Goal: Task Accomplishment & Management: Complete application form

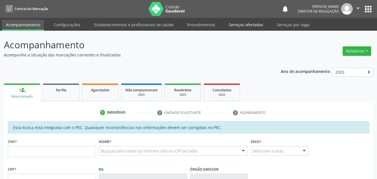
click at [251, 26] on link "Serviços ofertados" at bounding box center [246, 25] width 42 height 10
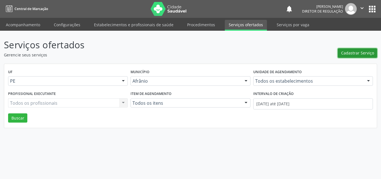
click at [354, 53] on span "Cadastrar Serviço" at bounding box center [357, 53] width 33 height 6
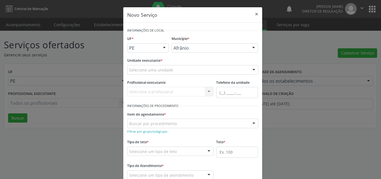
click at [188, 67] on div "Selecione uma unidade" at bounding box center [192, 69] width 131 height 9
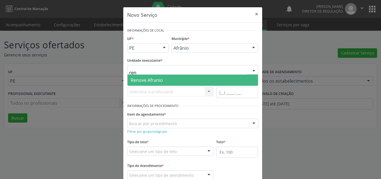
type input "reno"
click at [188, 81] on span "Renove Afranio" at bounding box center [193, 80] width 131 height 11
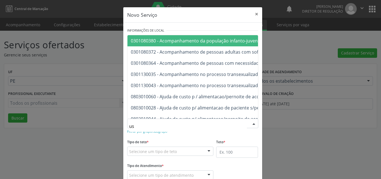
type input "usg"
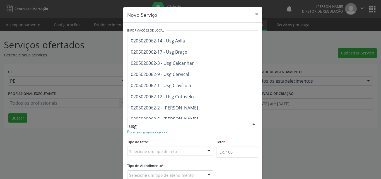
scroll to position [28, 0]
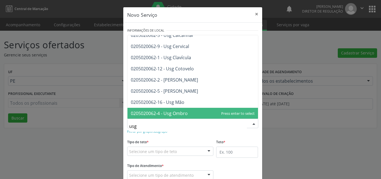
click at [197, 112] on span "0205020062-4 - Usg Ombro" at bounding box center [193, 113] width 131 height 11
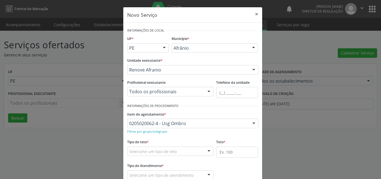
click at [189, 152] on div "Selecione um tipo de teto" at bounding box center [170, 150] width 87 height 9
type input "11"
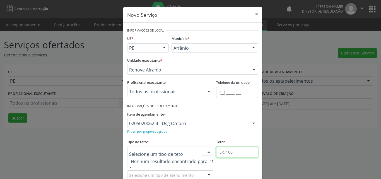
click at [222, 151] on input "text" at bounding box center [237, 151] width 42 height 11
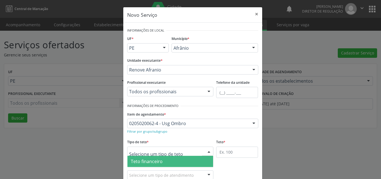
click at [181, 150] on div at bounding box center [170, 150] width 87 height 9
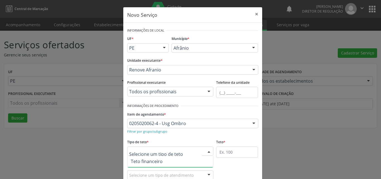
scroll to position [11, 0]
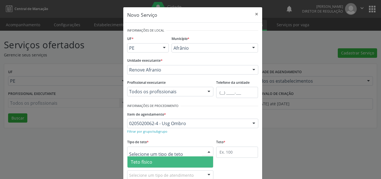
click at [173, 162] on span "Teto físico" at bounding box center [171, 161] width 86 height 11
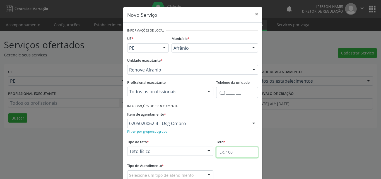
click at [228, 153] on input "text" at bounding box center [237, 151] width 42 height 11
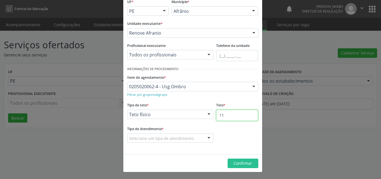
type input "11"
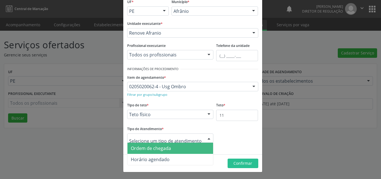
click at [176, 149] on span "Ordem de chegada" at bounding box center [171, 148] width 86 height 11
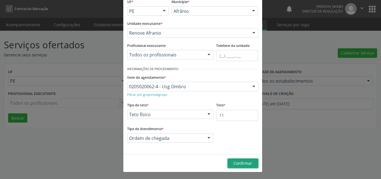
click at [239, 162] on span "Confirmar" at bounding box center [243, 162] width 19 height 5
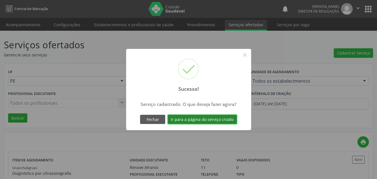
click at [217, 119] on button "Ir para a página do serviço criado" at bounding box center [202, 119] width 69 height 9
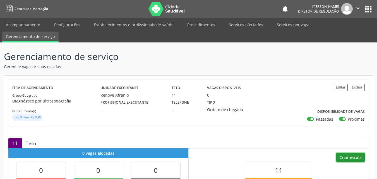
click at [354, 157] on button "Criar escala" at bounding box center [350, 157] width 28 height 9
select select "8"
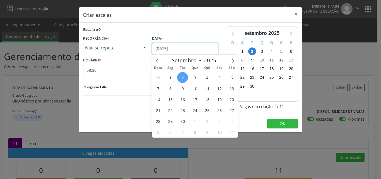
click at [181, 50] on input "[DATE]" at bounding box center [185, 48] width 66 height 11
click at [221, 78] on span "5" at bounding box center [219, 77] width 11 height 11
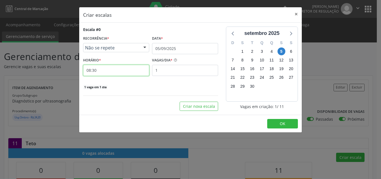
click at [130, 70] on input "08:30" at bounding box center [116, 70] width 66 height 11
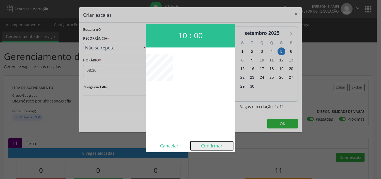
click at [211, 144] on button "Confirmar" at bounding box center [212, 145] width 43 height 9
type input "10:00"
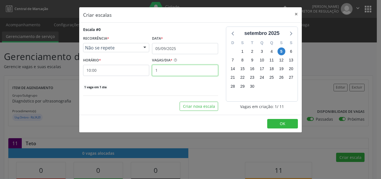
click at [164, 70] on input "1" at bounding box center [185, 70] width 66 height 11
type input "11"
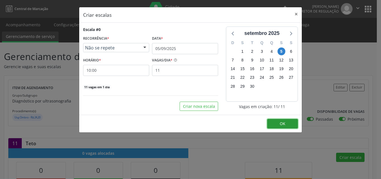
click at [283, 124] on span "OK" at bounding box center [283, 123] width 6 height 5
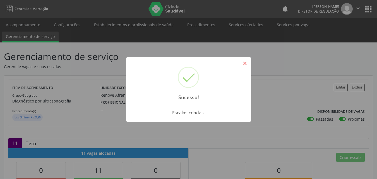
click at [246, 64] on button "×" at bounding box center [244, 63] width 9 height 9
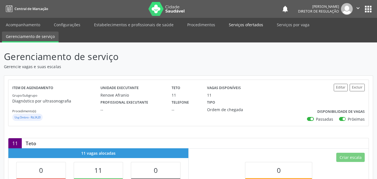
click at [253, 27] on link "Serviços ofertados" at bounding box center [246, 25] width 42 height 10
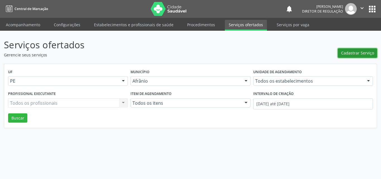
click at [360, 52] on span "Cadastrar Serviço" at bounding box center [357, 53] width 33 height 6
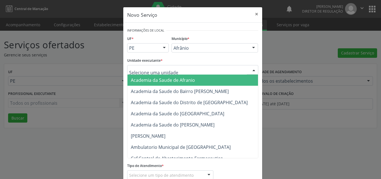
click at [205, 69] on div at bounding box center [192, 69] width 131 height 9
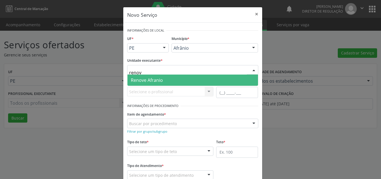
type input "renove"
click at [177, 80] on span "Renove Afranio" at bounding box center [193, 80] width 131 height 11
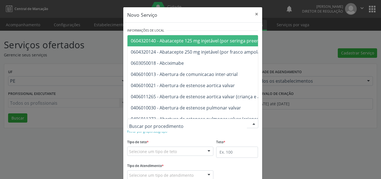
click at [176, 122] on div at bounding box center [192, 123] width 131 height 9
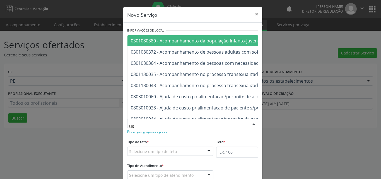
type input "usg"
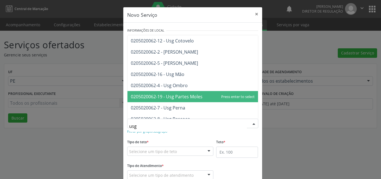
scroll to position [84, 0]
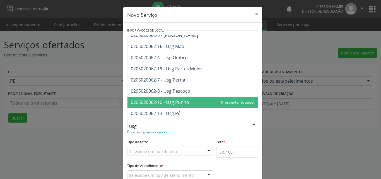
click at [202, 100] on span "0205020062-10 - Usg Punho" at bounding box center [193, 102] width 131 height 11
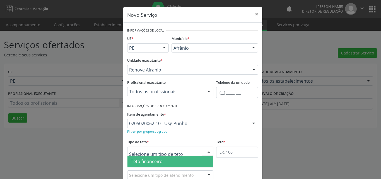
click at [182, 149] on div at bounding box center [170, 150] width 87 height 9
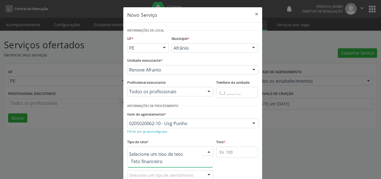
scroll to position [11, 0]
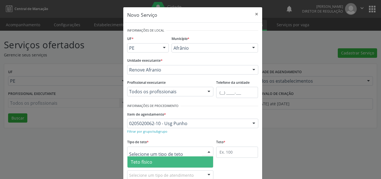
click at [181, 159] on span "Teto físico" at bounding box center [171, 161] width 86 height 11
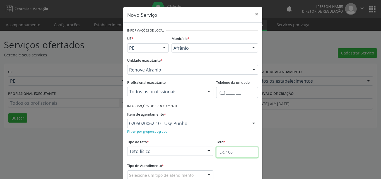
click at [229, 153] on input "text" at bounding box center [237, 151] width 42 height 11
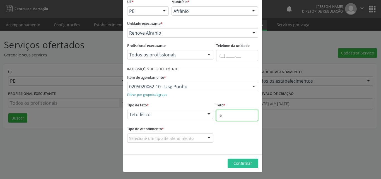
type input "6"
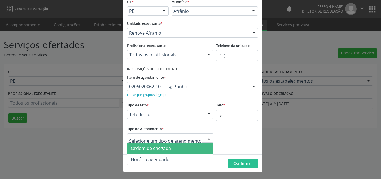
click at [178, 149] on span "Ordem de chegada" at bounding box center [171, 148] width 86 height 11
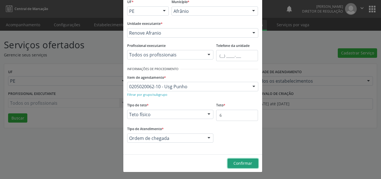
click at [241, 162] on span "Confirmar" at bounding box center [243, 162] width 19 height 5
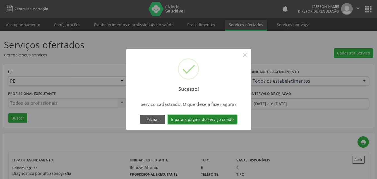
click at [224, 119] on button "Ir para a página do serviço criado" at bounding box center [202, 119] width 69 height 9
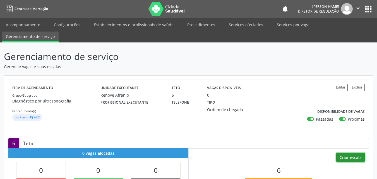
click at [352, 157] on button "Criar escala" at bounding box center [350, 157] width 28 height 9
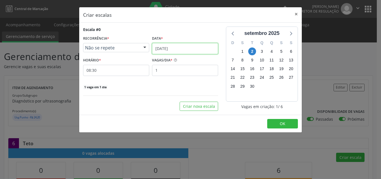
click at [184, 47] on input "[DATE]" at bounding box center [185, 48] width 66 height 11
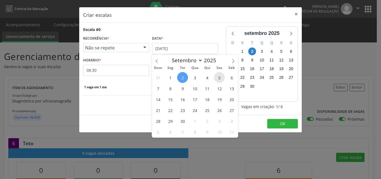
click at [218, 76] on span "5" at bounding box center [219, 77] width 11 height 11
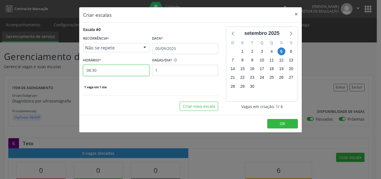
click at [145, 73] on input "08:30" at bounding box center [116, 70] width 66 height 11
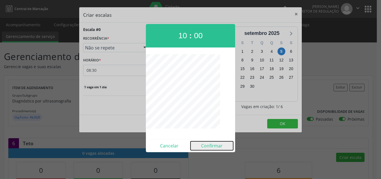
click at [215, 144] on button "Confirmar" at bounding box center [212, 145] width 43 height 9
type input "10:00"
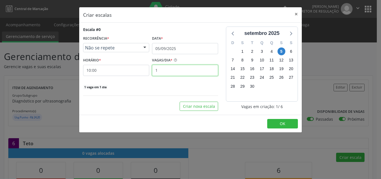
click at [186, 69] on input "1" at bounding box center [185, 70] width 66 height 11
type input "6"
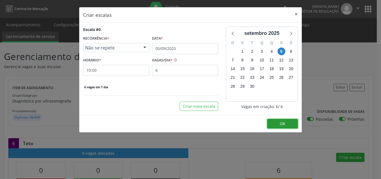
click at [280, 123] on span "OK" at bounding box center [283, 123] width 6 height 5
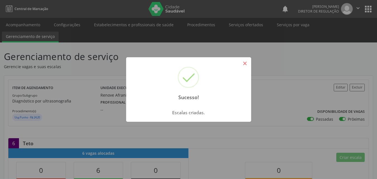
click at [248, 63] on button "×" at bounding box center [244, 63] width 9 height 9
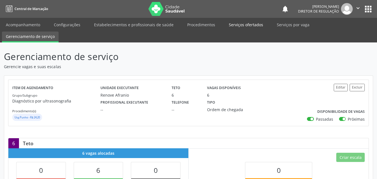
click at [245, 25] on link "Serviços ofertados" at bounding box center [246, 25] width 42 height 10
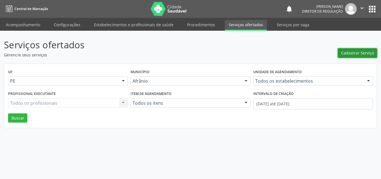
click at [360, 53] on span "Cadastrar Serviço" at bounding box center [357, 53] width 33 height 6
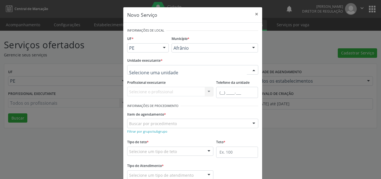
click at [223, 68] on div at bounding box center [192, 69] width 131 height 9
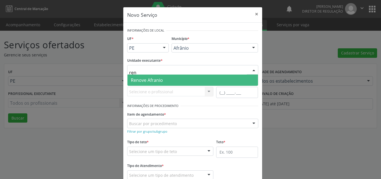
type input "reno"
click at [185, 79] on span "Renove Afranio" at bounding box center [193, 80] width 131 height 11
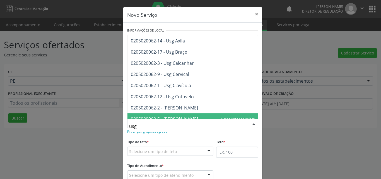
type input "usg j"
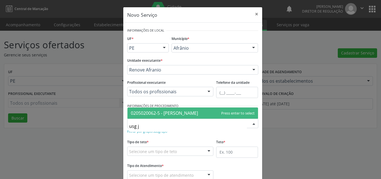
click at [185, 112] on span "0205020062-5 - [PERSON_NAME]" at bounding box center [193, 112] width 131 height 11
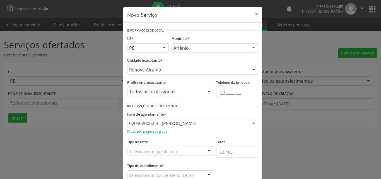
scroll to position [37, 0]
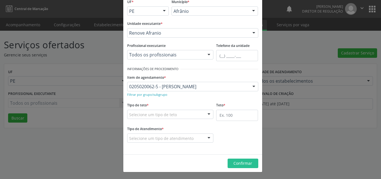
click at [187, 114] on div "Selecione um tipo de teto" at bounding box center [170, 114] width 87 height 9
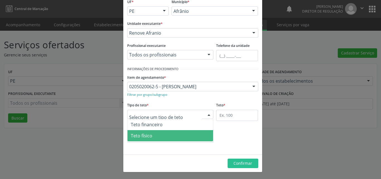
click at [194, 133] on span "Teto físico" at bounding box center [171, 135] width 86 height 11
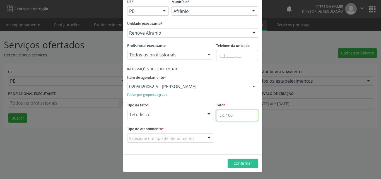
click at [230, 117] on input "text" at bounding box center [237, 115] width 42 height 11
type input "13"
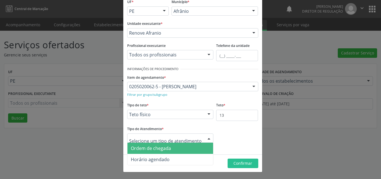
click at [177, 148] on span "Ordem de chegada" at bounding box center [171, 148] width 86 height 11
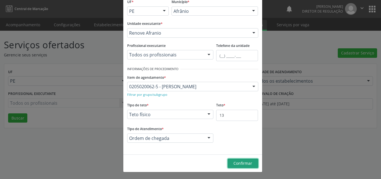
click at [243, 162] on span "Confirmar" at bounding box center [243, 162] width 19 height 5
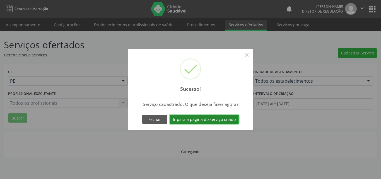
click at [210, 121] on button "Ir para a página do serviço criado" at bounding box center [204, 119] width 69 height 9
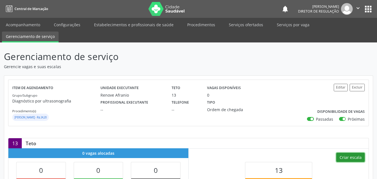
click at [349, 155] on button "Criar escala" at bounding box center [350, 157] width 28 height 9
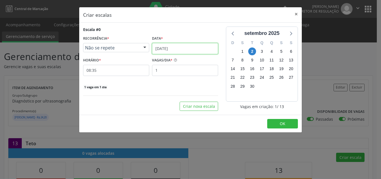
click at [195, 47] on input "[DATE]" at bounding box center [185, 48] width 66 height 11
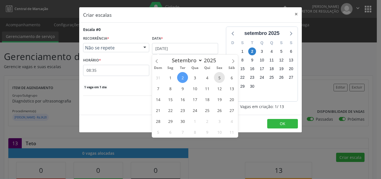
click at [220, 79] on span "5" at bounding box center [219, 77] width 11 height 11
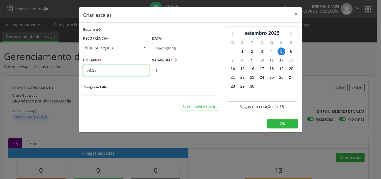
click at [107, 70] on input "08:35" at bounding box center [116, 70] width 66 height 11
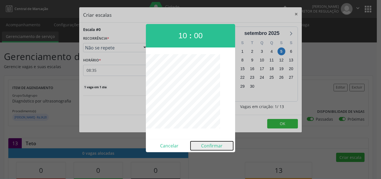
click at [209, 145] on button "Confirmar" at bounding box center [212, 145] width 43 height 9
type input "10:00"
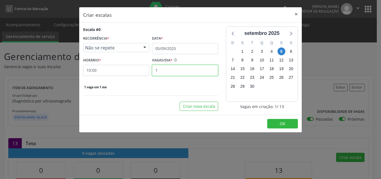
click at [166, 69] on input "1" at bounding box center [185, 70] width 66 height 11
type input "13"
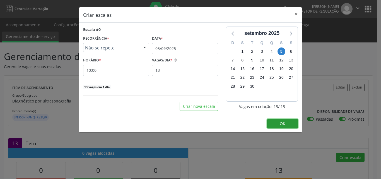
click at [293, 123] on button "OK" at bounding box center [282, 123] width 31 height 9
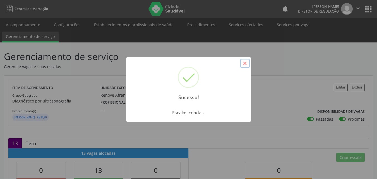
click at [243, 63] on button "×" at bounding box center [244, 63] width 9 height 9
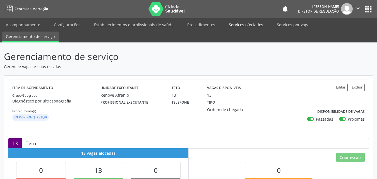
click at [246, 25] on link "Serviços ofertados" at bounding box center [246, 25] width 42 height 10
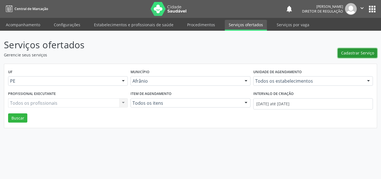
click at [354, 51] on span "Cadastrar Serviço" at bounding box center [357, 53] width 33 height 6
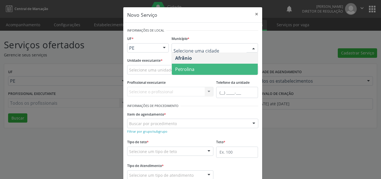
click at [197, 70] on span "Petrolina" at bounding box center [215, 69] width 86 height 11
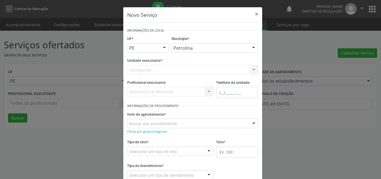
click at [166, 70] on div "Carregando... Academia da Saude de Afranio Academia da Saude do Bairro [PERSON_…" at bounding box center [192, 69] width 131 height 9
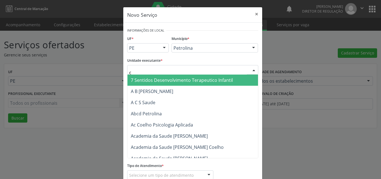
type input "cd"
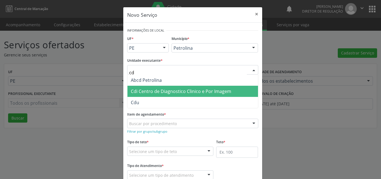
click at [168, 90] on span "Cdi Centro de Diagnostico Clinico e Por Imagem" at bounding box center [181, 91] width 100 height 6
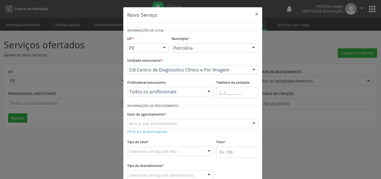
click at [178, 122] on div "Buscar por procedimento" at bounding box center [192, 123] width 131 height 9
click at [158, 133] on small "Filtrar por grupo/subgrupo" at bounding box center [147, 131] width 40 height 4
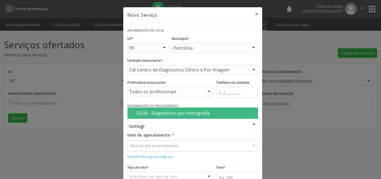
type input "tomogra"
click at [172, 115] on div "02.06 - Diagnóstico por tomografia" at bounding box center [196, 113] width 118 height 4
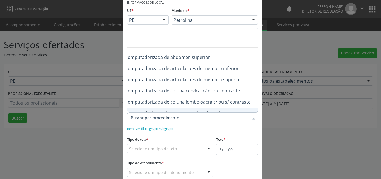
scroll to position [11, 67]
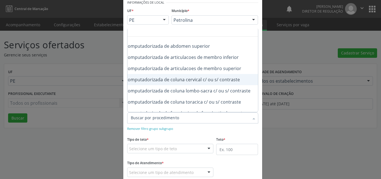
click at [227, 79] on div "0206010010 - Tomografia computadorizada de coluna cervical c/ ou s/ contraste" at bounding box center [189, 79] width 250 height 4
checkbox contraste "true"
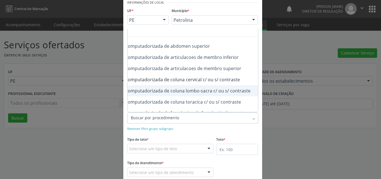
click at [228, 89] on div "0206010028 - Tomografia computadorizada de coluna lombo-sacra c/ ou s/ contraste" at bounding box center [189, 90] width 250 height 4
checkbox contraste "true"
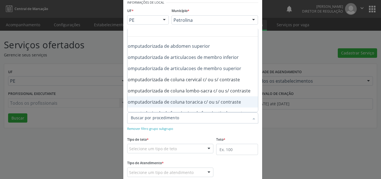
checkbox inferior "true"
checkbox superior "true"
checkbox contraste "false"
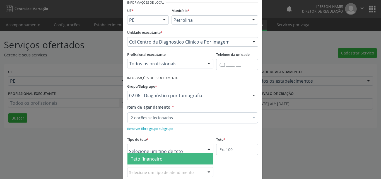
click at [194, 146] on div at bounding box center [170, 148] width 87 height 9
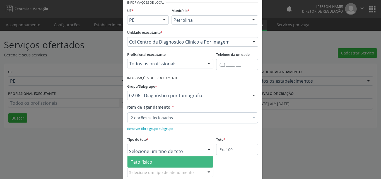
click at [172, 162] on span "Teto físico" at bounding box center [171, 161] width 86 height 11
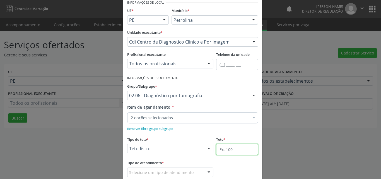
click at [223, 149] on input "text" at bounding box center [237, 149] width 42 height 11
type input "1"
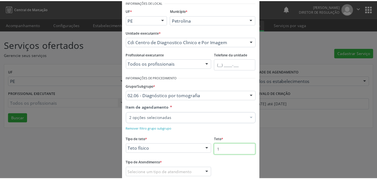
scroll to position [56, 0]
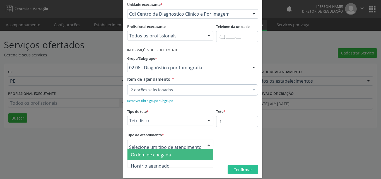
click at [181, 153] on span "Ordem de chegada" at bounding box center [171, 154] width 86 height 11
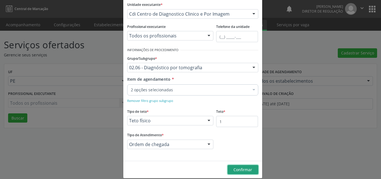
click at [234, 167] on span "Confirmar" at bounding box center [243, 169] width 19 height 5
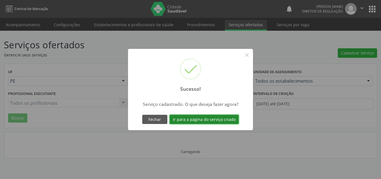
click at [222, 120] on button "Ir para a página do serviço criado" at bounding box center [204, 119] width 69 height 9
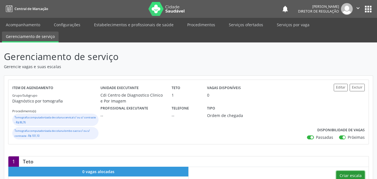
click at [352, 174] on button "Criar escala" at bounding box center [350, 175] width 28 height 9
select select "8"
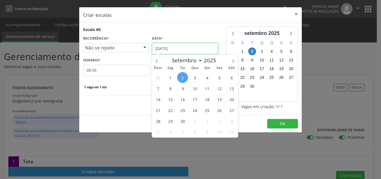
click at [194, 48] on input "[DATE]" at bounding box center [185, 48] width 66 height 11
click at [220, 78] on span "5" at bounding box center [219, 77] width 11 height 11
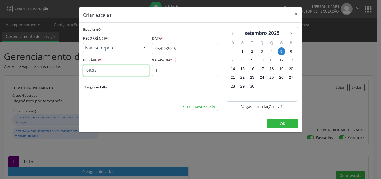
click at [133, 71] on input "08:35" at bounding box center [116, 70] width 66 height 11
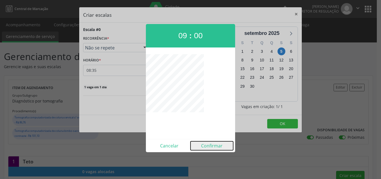
click at [213, 147] on button "Confirmar" at bounding box center [212, 145] width 43 height 9
type input "09:00"
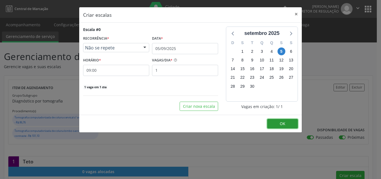
click at [277, 123] on button "OK" at bounding box center [282, 123] width 31 height 9
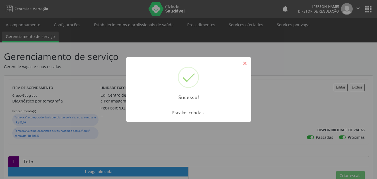
click at [246, 64] on button "×" at bounding box center [244, 63] width 9 height 9
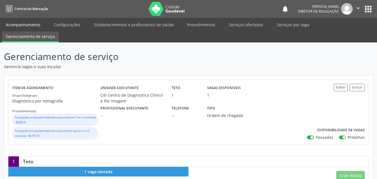
click at [34, 26] on link "Acompanhamento" at bounding box center [23, 25] width 42 height 10
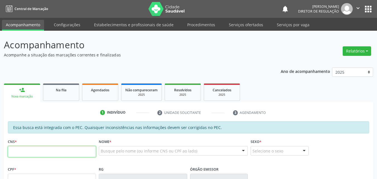
click at [40, 148] on input "text" at bounding box center [52, 151] width 88 height 11
type input "706 9031 6994 2137"
type input "028.636.454-98"
type input "[DATE]"
type input "[PERSON_NAME]"
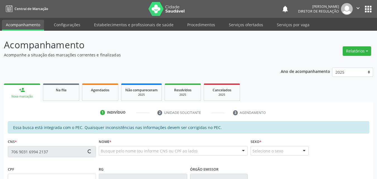
type input "[PHONE_NUMBER]"
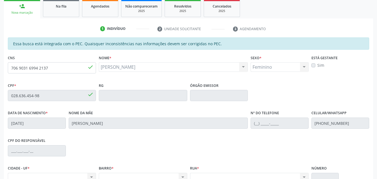
scroll to position [140, 0]
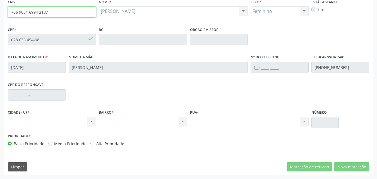
drag, startPoint x: 54, startPoint y: 9, endPoint x: 0, endPoint y: 11, distance: 54.2
click at [0, 11] on div "Acompanhamento Acompanhe a situação das marcações correntes e finalizadas Relat…" at bounding box center [188, 35] width 377 height 288
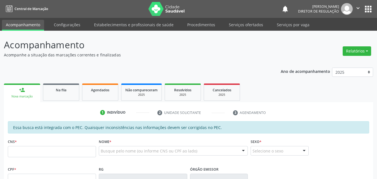
scroll to position [28, 0]
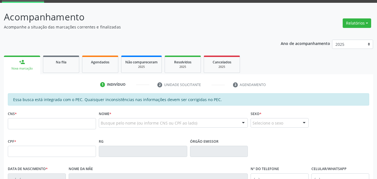
click at [56, 126] on input "text" at bounding box center [52, 123] width 88 height 11
type input "706 9031 6994 2137"
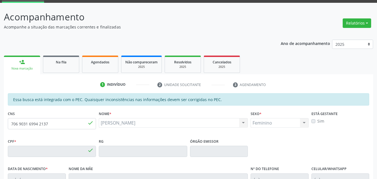
type input "028.636.454-98"
type input "[DATE]"
type input "[PERSON_NAME]"
type input "[PHONE_NUMBER]"
type input "S/N"
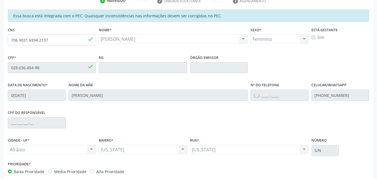
scroll to position [140, 0]
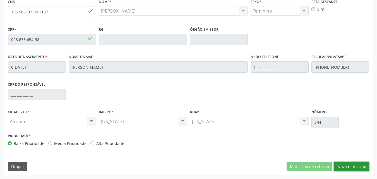
click at [355, 167] on button "Nova marcação" at bounding box center [351, 166] width 35 height 9
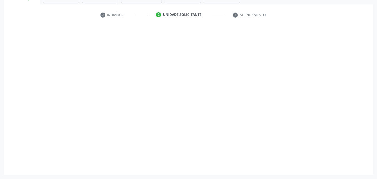
scroll to position [98, 0]
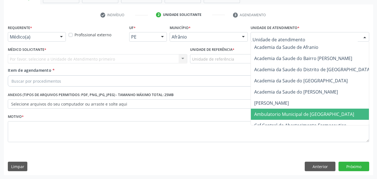
click at [291, 114] on span "Ambulatorio Municipal de [GEOGRAPHIC_DATA]" at bounding box center [304, 114] width 100 height 6
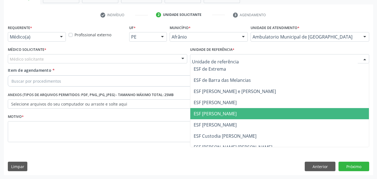
click at [231, 112] on span "ESF [PERSON_NAME]" at bounding box center [279, 113] width 179 height 11
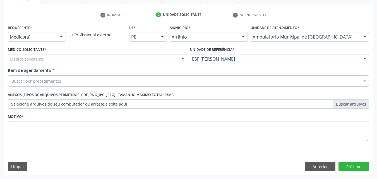
click at [110, 57] on div "Médico solicitante" at bounding box center [97, 58] width 179 height 9
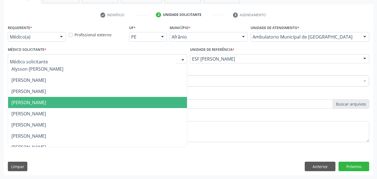
click at [104, 104] on span "Diego Ramon Ferreira Belem" at bounding box center [97, 102] width 179 height 11
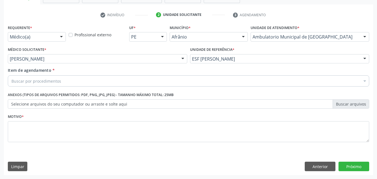
click at [81, 80] on div "Buscar por procedimentos" at bounding box center [188, 80] width 361 height 11
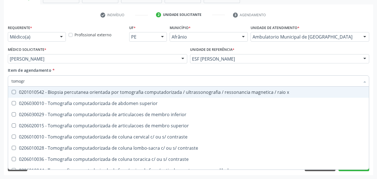
type input "tomogra"
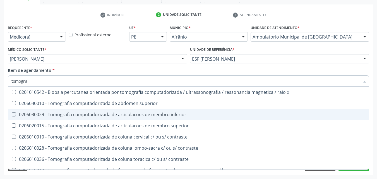
scroll to position [28, 0]
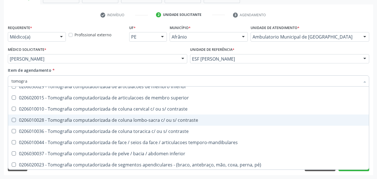
click at [124, 118] on div "0206010028 - Tomografia computadorizada de coluna lombo-sacra c/ ou s/ contraste" at bounding box center [188, 120] width 354 height 4
checkbox contraste "true"
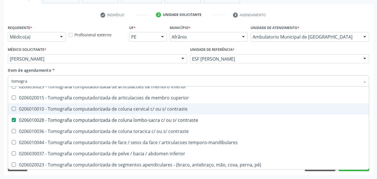
click at [121, 109] on div "0206010010 - Tomografia computadorizada de coluna cervical c/ ou s/ contraste" at bounding box center [188, 109] width 354 height 4
checkbox contraste "true"
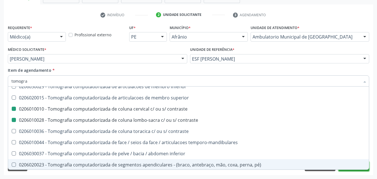
click at [346, 170] on button "Próximo" at bounding box center [353, 166] width 31 height 9
checkbox superior "true"
checkbox inferior "true"
checkbox contraste "false"
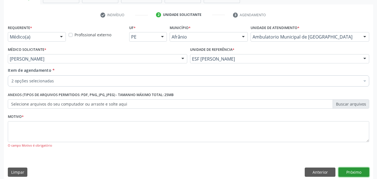
scroll to position [0, 0]
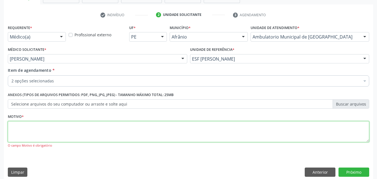
click at [138, 127] on textarea at bounding box center [188, 131] width 361 height 21
type textarea "*"
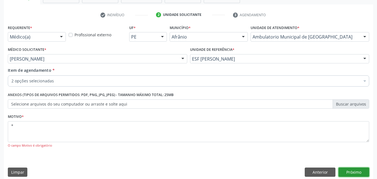
click at [352, 173] on button "Próximo" at bounding box center [353, 171] width 31 height 9
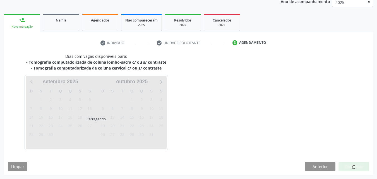
scroll to position [70, 0]
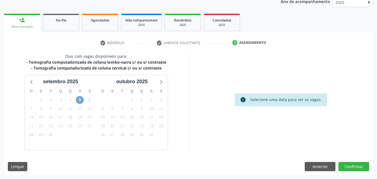
click at [79, 100] on span "5" at bounding box center [80, 100] width 8 height 8
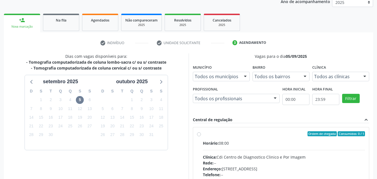
click at [254, 136] on div "Ordem de chegada Consumidos: 0 / 1" at bounding box center [284, 133] width 162 height 5
click at [201, 136] on input "Ordem de chegada Consumidos: 0 / 1 Horário: 08:00 Clínica: Cdi Centro de Diagno…" at bounding box center [199, 133] width 4 height 5
radio input "true"
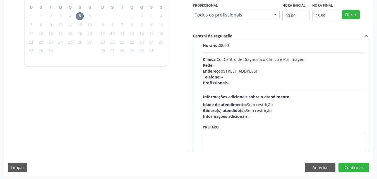
scroll to position [0, 0]
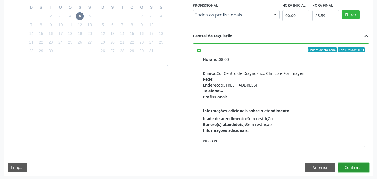
click at [356, 165] on button "Confirmar" at bounding box center [353, 167] width 31 height 9
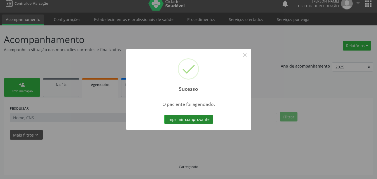
scroll to position [5, 0]
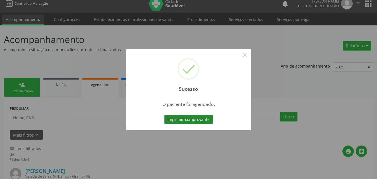
click at [194, 121] on button "Imprimir comprovante" at bounding box center [188, 119] width 49 height 9
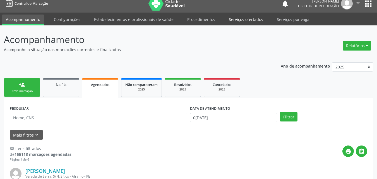
click at [251, 19] on link "Serviços ofertados" at bounding box center [246, 20] width 42 height 10
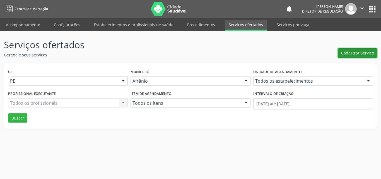
click at [364, 53] on span "Cadastrar Serviço" at bounding box center [357, 53] width 33 height 6
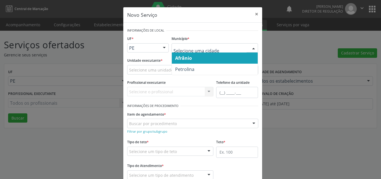
click at [201, 58] on span "Afrânio" at bounding box center [215, 57] width 86 height 11
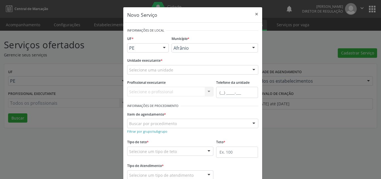
click at [180, 69] on div "Selecione uma unidade" at bounding box center [192, 69] width 131 height 9
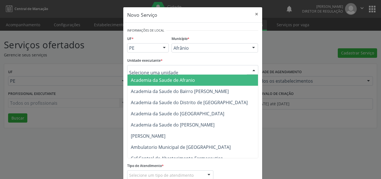
type input "t"
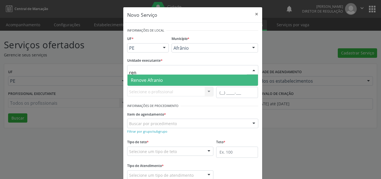
type input "reno"
click at [167, 82] on span "Renove Afranio" at bounding box center [193, 80] width 131 height 11
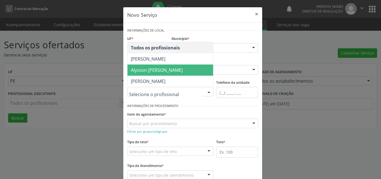
scroll to position [28, 0]
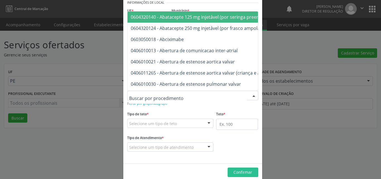
click at [179, 94] on div at bounding box center [192, 95] width 131 height 9
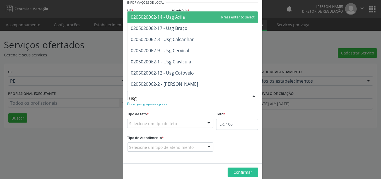
type input "usg q"
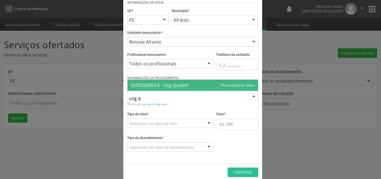
click at [179, 85] on span "0205020062-6 - Usg Quadril" at bounding box center [159, 85] width 57 height 6
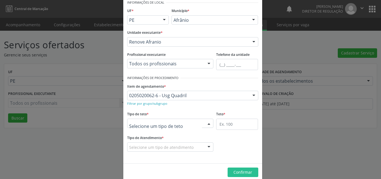
click at [176, 123] on div at bounding box center [170, 123] width 87 height 9
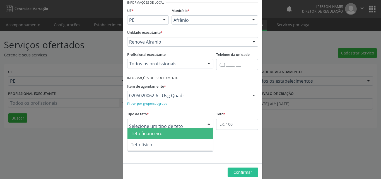
click at [176, 136] on span "Teto financeiro" at bounding box center [171, 133] width 86 height 11
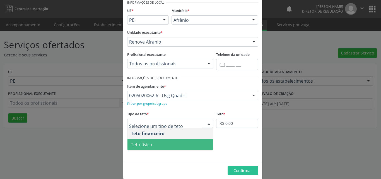
click at [170, 143] on span "Teto físico" at bounding box center [171, 144] width 86 height 11
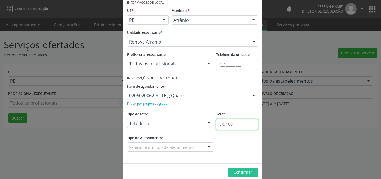
click at [225, 125] on input "text" at bounding box center [237, 124] width 42 height 11
type input "7"
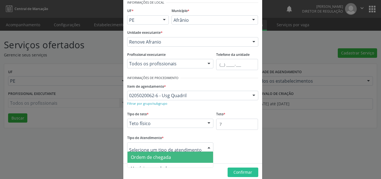
click at [175, 156] on span "Ordem de chegada" at bounding box center [171, 157] width 86 height 11
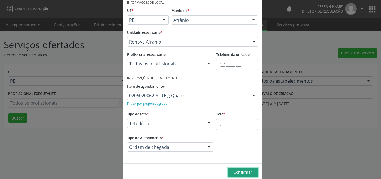
click at [239, 170] on span "Confirmar" at bounding box center [243, 171] width 19 height 5
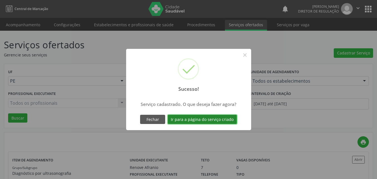
click at [224, 119] on button "Ir para a página do serviço criado" at bounding box center [202, 119] width 69 height 9
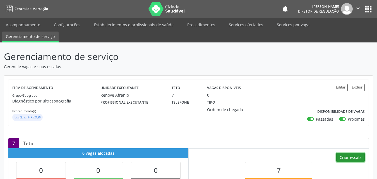
click at [357, 157] on button "Criar escala" at bounding box center [350, 157] width 28 height 9
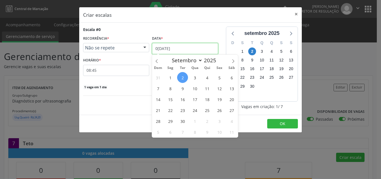
click at [189, 46] on input "[DATE]" at bounding box center [185, 48] width 66 height 11
click at [218, 110] on span "26" at bounding box center [219, 110] width 11 height 11
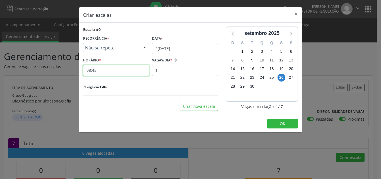
click at [130, 75] on input "08:45" at bounding box center [116, 70] width 66 height 11
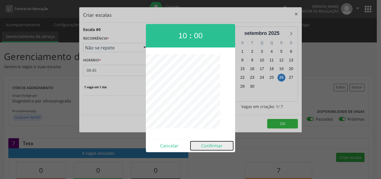
click at [210, 143] on button "Confirmar" at bounding box center [212, 145] width 43 height 9
type input "10:00"
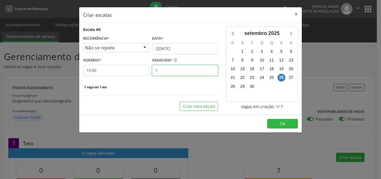
click at [172, 70] on input "1" at bounding box center [185, 70] width 66 height 11
type input "7"
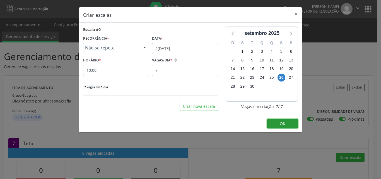
click at [277, 124] on button "OK" at bounding box center [282, 123] width 31 height 9
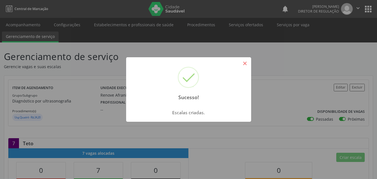
click at [245, 63] on button "×" at bounding box center [244, 63] width 9 height 9
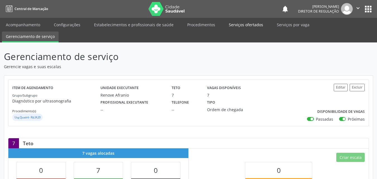
click at [248, 25] on link "Serviços ofertados" at bounding box center [246, 25] width 42 height 10
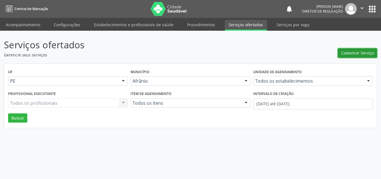
click at [348, 54] on span "Cadastrar Serviço" at bounding box center [357, 53] width 33 height 6
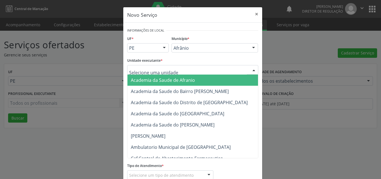
click at [205, 67] on div at bounding box center [192, 69] width 131 height 9
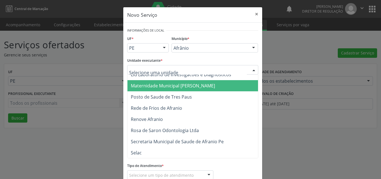
scroll to position [345, 0]
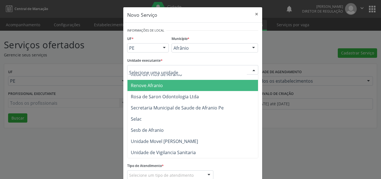
click at [186, 83] on span "Renove Afranio" at bounding box center [196, 85] width 136 height 11
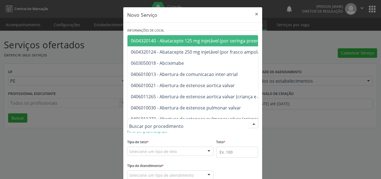
click at [190, 123] on div at bounding box center [192, 123] width 131 height 9
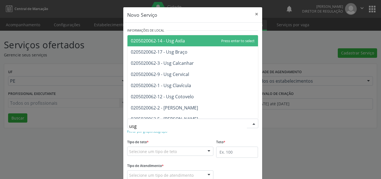
type input "usg c"
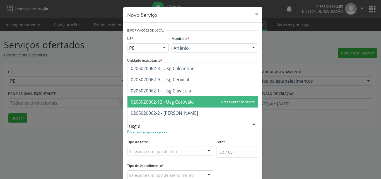
click at [199, 104] on span "0205020062-12 - Usg Cotovelo" at bounding box center [193, 101] width 131 height 11
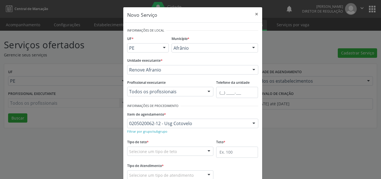
click at [186, 151] on div "Selecione um tipo de teto" at bounding box center [170, 150] width 87 height 9
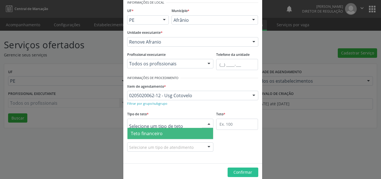
scroll to position [11, 0]
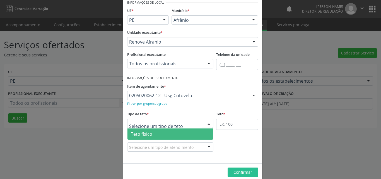
click at [177, 132] on span "Teto físico" at bounding box center [171, 133] width 86 height 11
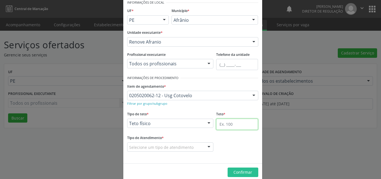
click at [227, 126] on input "text" at bounding box center [237, 124] width 42 height 11
type input "2"
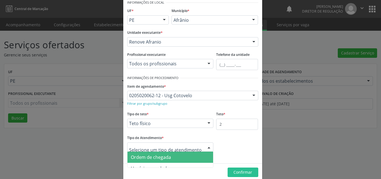
click at [180, 156] on span "Ordem de chegada" at bounding box center [171, 157] width 86 height 11
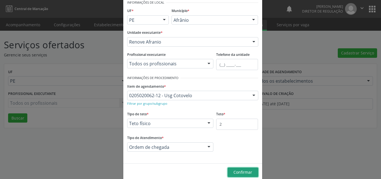
click at [237, 171] on span "Confirmar" at bounding box center [243, 171] width 19 height 5
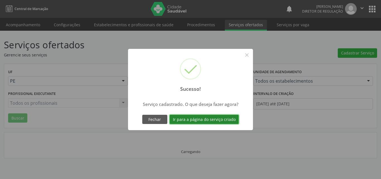
click at [219, 121] on button "Ir para a página do serviço criado" at bounding box center [204, 119] width 69 height 9
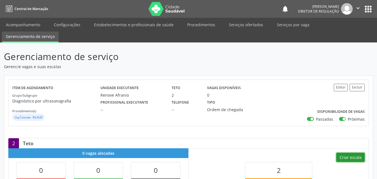
click at [356, 157] on button "Criar escala" at bounding box center [350, 157] width 28 height 9
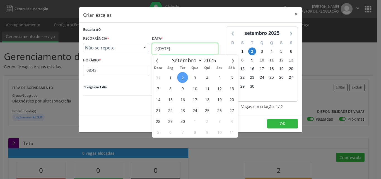
click at [204, 47] on input "[DATE]" at bounding box center [185, 48] width 66 height 11
click at [186, 76] on span "2" at bounding box center [182, 77] width 11 height 11
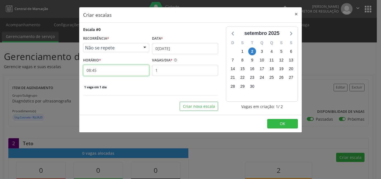
click at [135, 71] on input "08:45" at bounding box center [116, 70] width 66 height 11
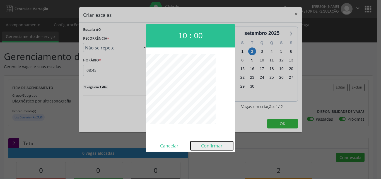
click at [213, 145] on button "Confirmar" at bounding box center [212, 145] width 43 height 9
type input "10:00"
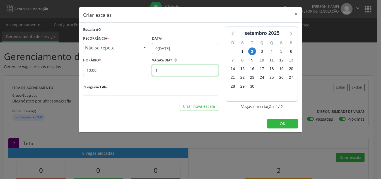
click at [177, 72] on input "1" at bounding box center [185, 70] width 66 height 11
type input "2"
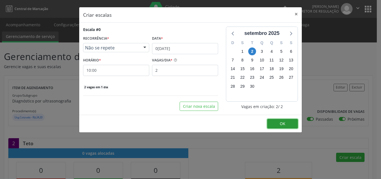
click at [289, 123] on button "OK" at bounding box center [282, 123] width 31 height 9
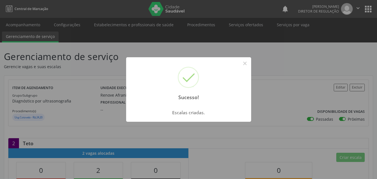
click at [234, 25] on div "Sucesso! × Escalas criadas. OK Cancel" at bounding box center [188, 89] width 377 height 179
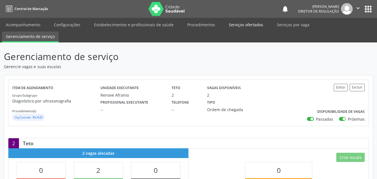
click at [234, 25] on link "Serviços ofertados" at bounding box center [246, 25] width 42 height 10
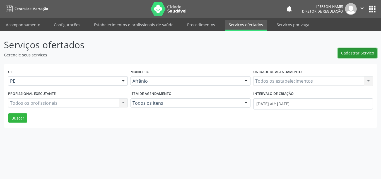
click at [364, 54] on span "Cadastrar Serviço" at bounding box center [357, 53] width 33 height 6
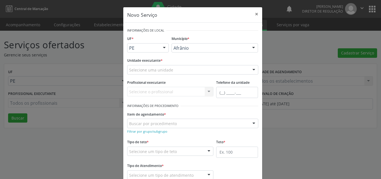
click at [189, 68] on div "Selecione uma unidade" at bounding box center [192, 69] width 131 height 9
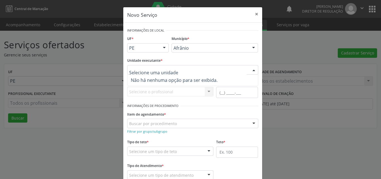
click at [179, 70] on input "text" at bounding box center [188, 72] width 118 height 11
type input "r"
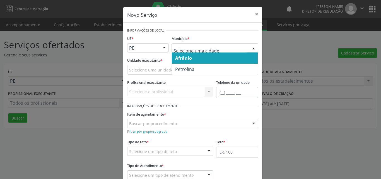
click at [205, 56] on span "Afrânio" at bounding box center [215, 57] width 86 height 11
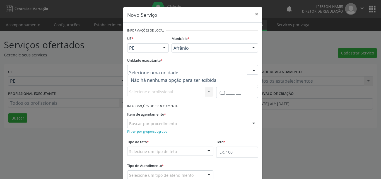
click at [199, 69] on div at bounding box center [192, 69] width 131 height 9
type input "reno"
click at [256, 15] on button "×" at bounding box center [256, 14] width 11 height 14
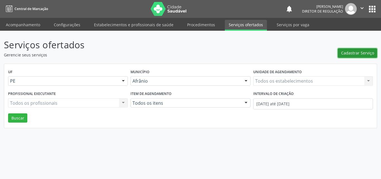
click at [350, 52] on span "Cadastrar Serviço" at bounding box center [357, 53] width 33 height 6
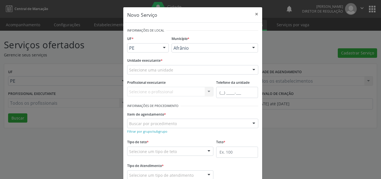
click at [201, 69] on div "Selecione uma unidade" at bounding box center [192, 69] width 131 height 9
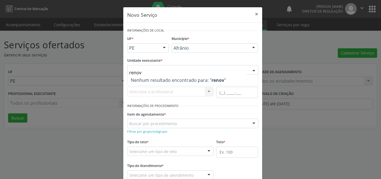
type input "renove"
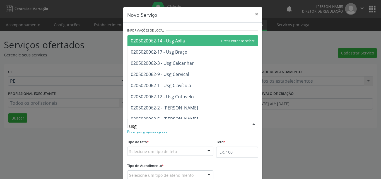
type input "usg m"
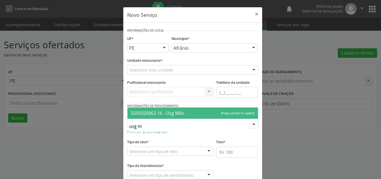
click at [176, 112] on span "0205020062-16 - Usg Mão" at bounding box center [158, 113] width 54 height 6
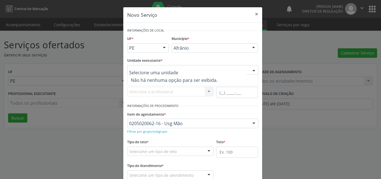
click at [180, 69] on div at bounding box center [192, 69] width 131 height 9
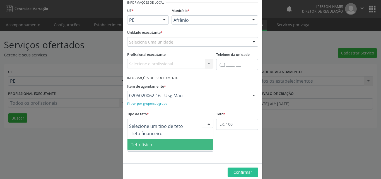
click at [171, 145] on span "Teto físico" at bounding box center [171, 144] width 86 height 11
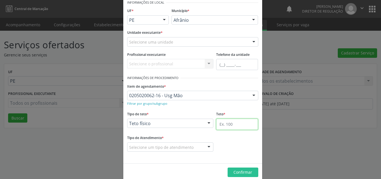
click at [227, 125] on input "text" at bounding box center [237, 124] width 42 height 11
type input "1"
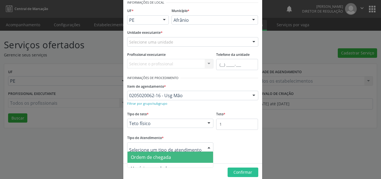
click at [170, 157] on span "Ordem de chegada" at bounding box center [171, 157] width 86 height 11
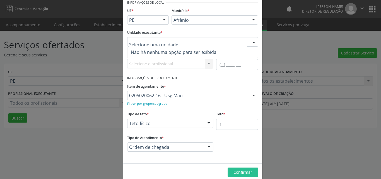
click at [198, 42] on div at bounding box center [192, 41] width 131 height 9
type input "r"
type input "reno"
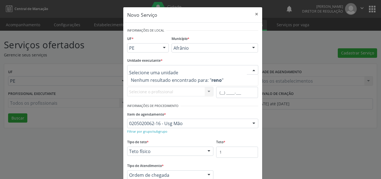
click at [271, 62] on div "Novo Serviço × Informações de Local UF * PE BA PE Nenhum resultado encontrado p…" at bounding box center [190, 89] width 381 height 179
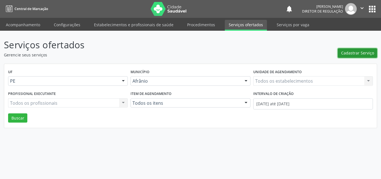
click at [349, 54] on span "Cadastrar Serviço" at bounding box center [357, 53] width 33 height 6
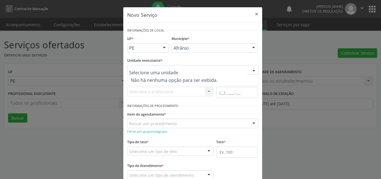
click at [198, 72] on div at bounding box center [192, 69] width 131 height 9
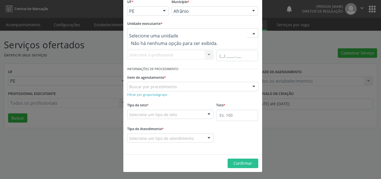
click at [371, 55] on div "Novo Serviço × Informações de Local UF * PE BA PE Nenhum resultado encontrado p…" at bounding box center [190, 89] width 381 height 179
